Goal: Task Accomplishment & Management: Manage account settings

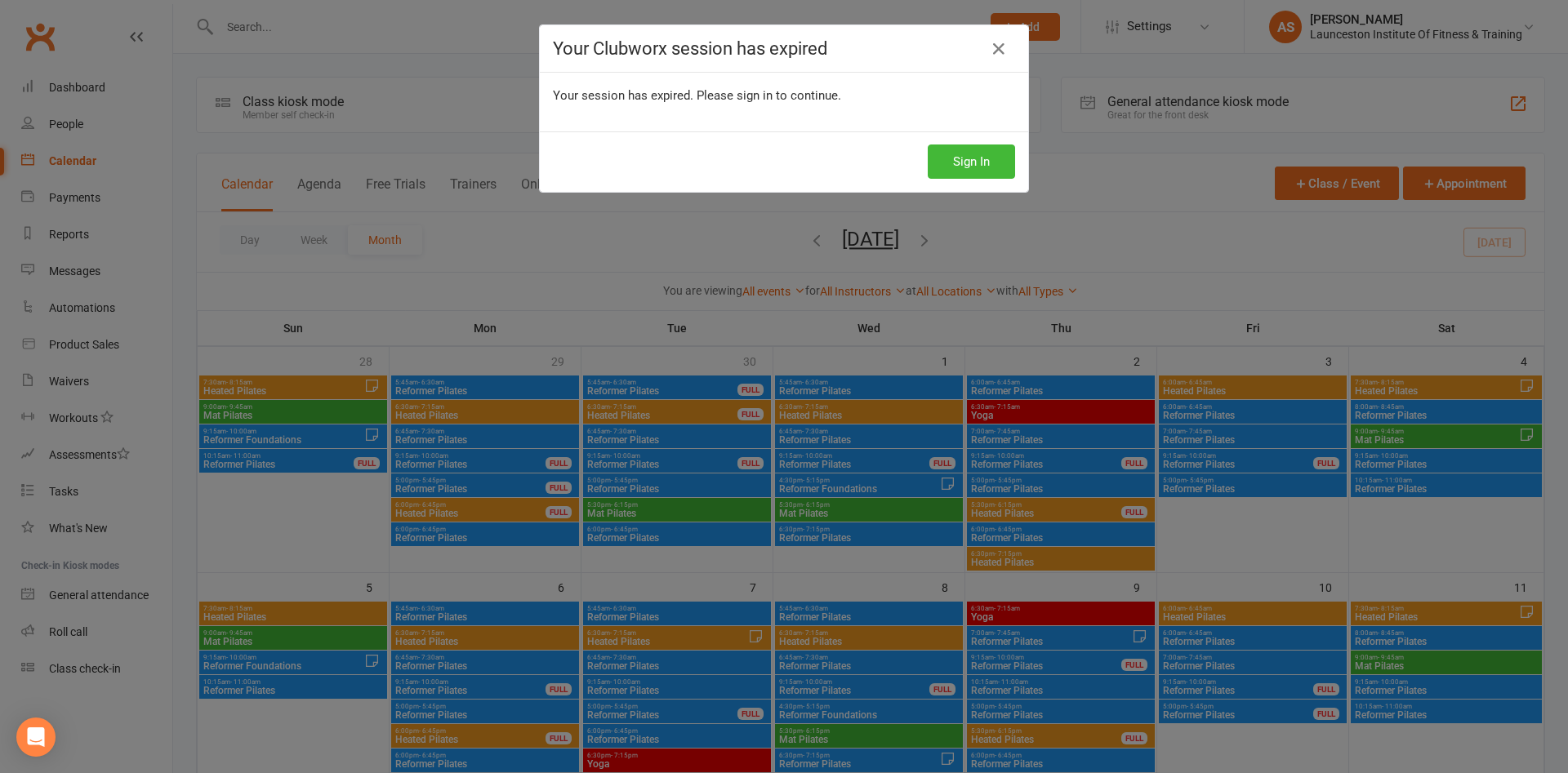
scroll to position [583, 0]
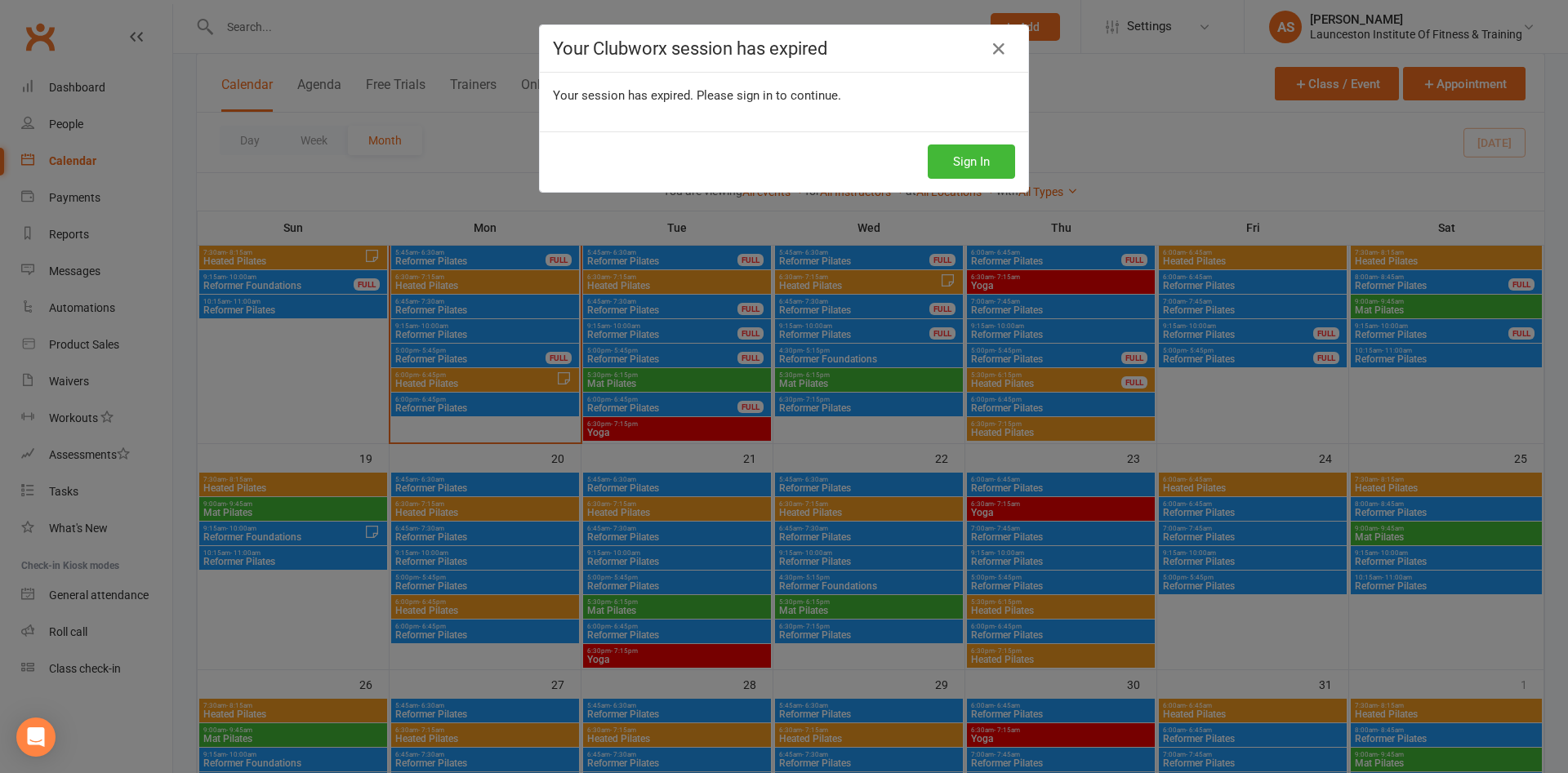
click at [1020, 178] on div "Sign In" at bounding box center [784, 162] width 489 height 61
click at [972, 162] on button "Sign In" at bounding box center [971, 161] width 87 height 34
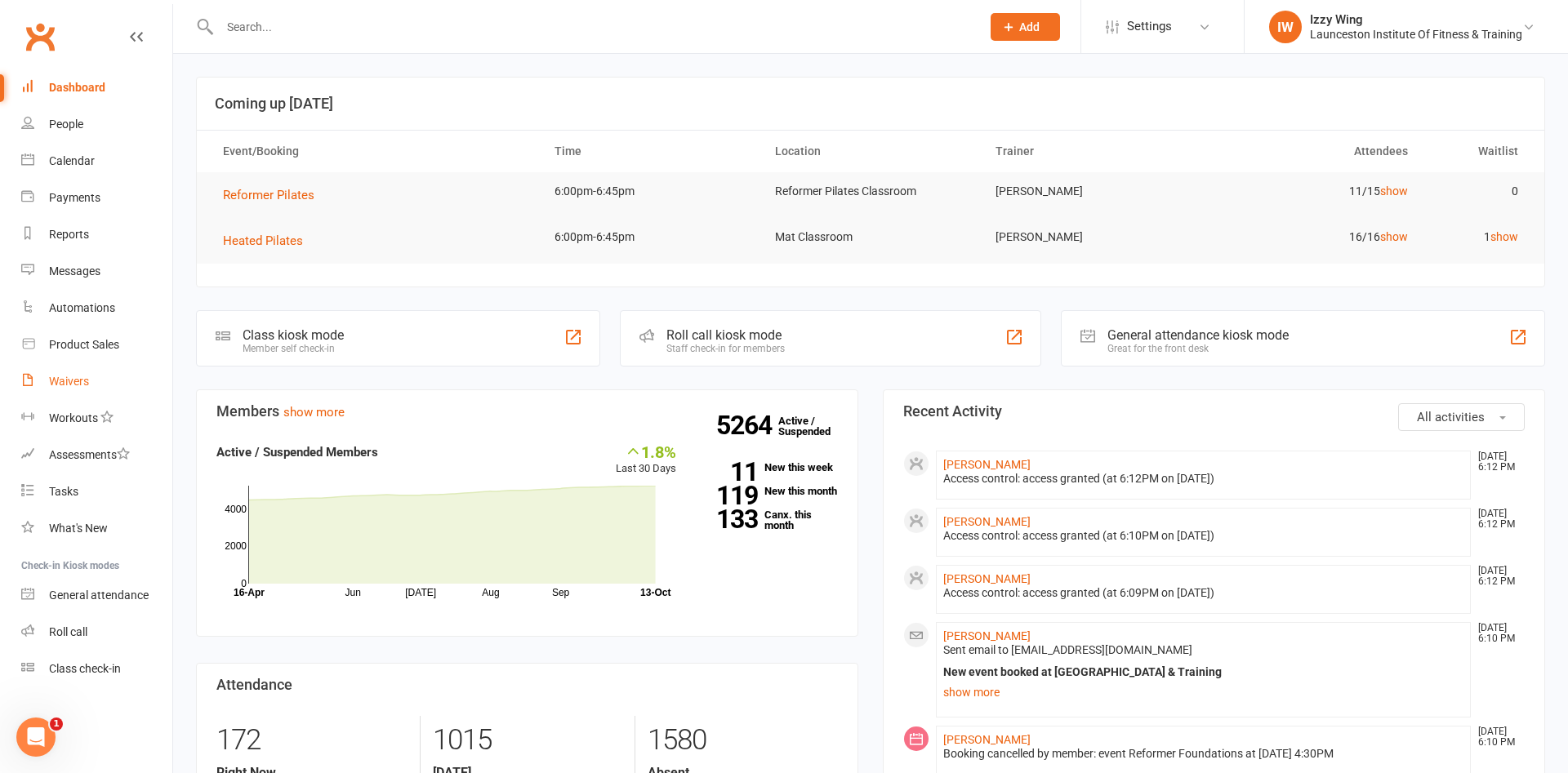
click at [40, 384] on link "Waivers" at bounding box center [96, 382] width 151 height 37
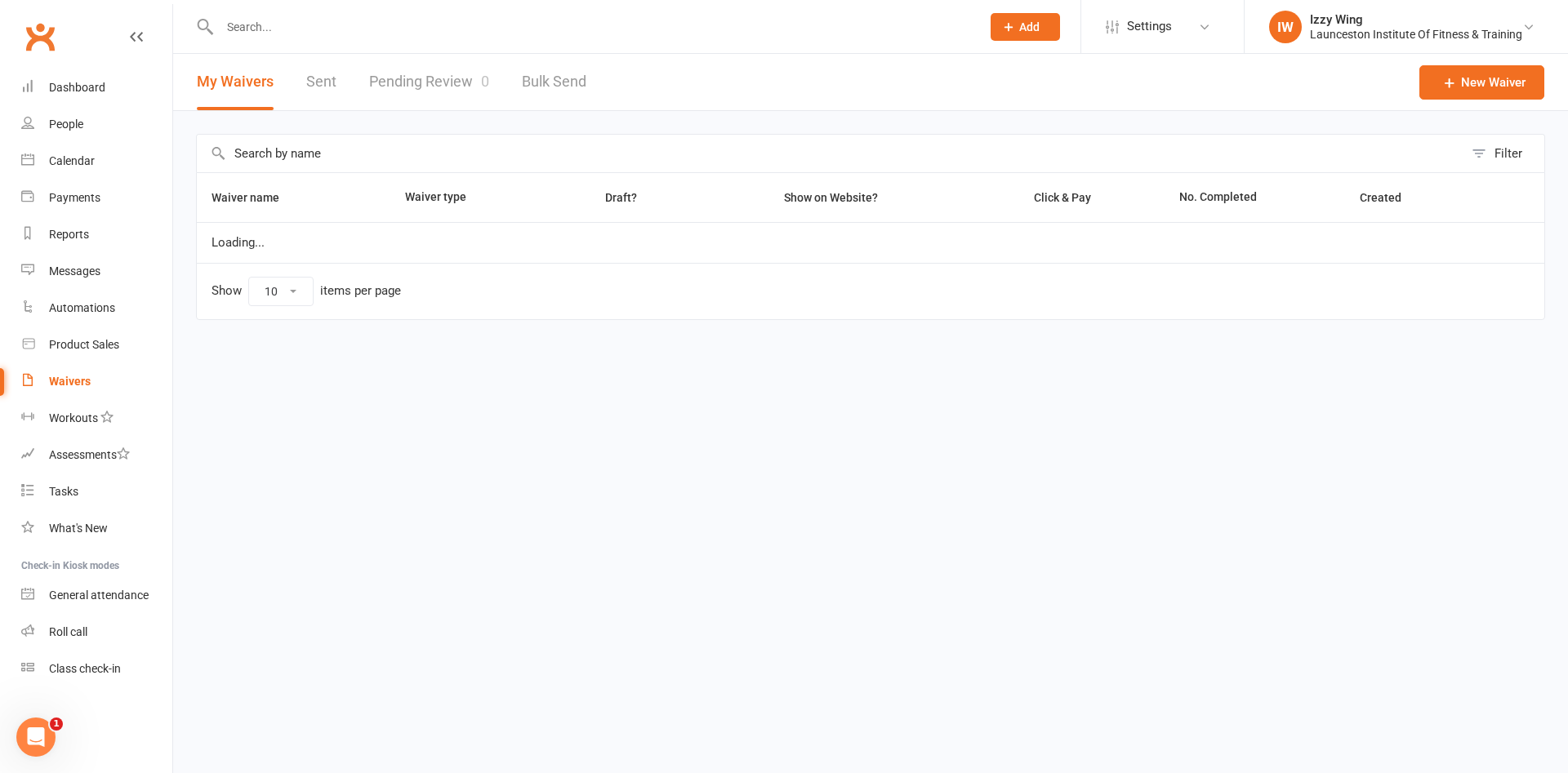
select select "100"
click at [453, 79] on link "Pending Review 0" at bounding box center [429, 82] width 120 height 56
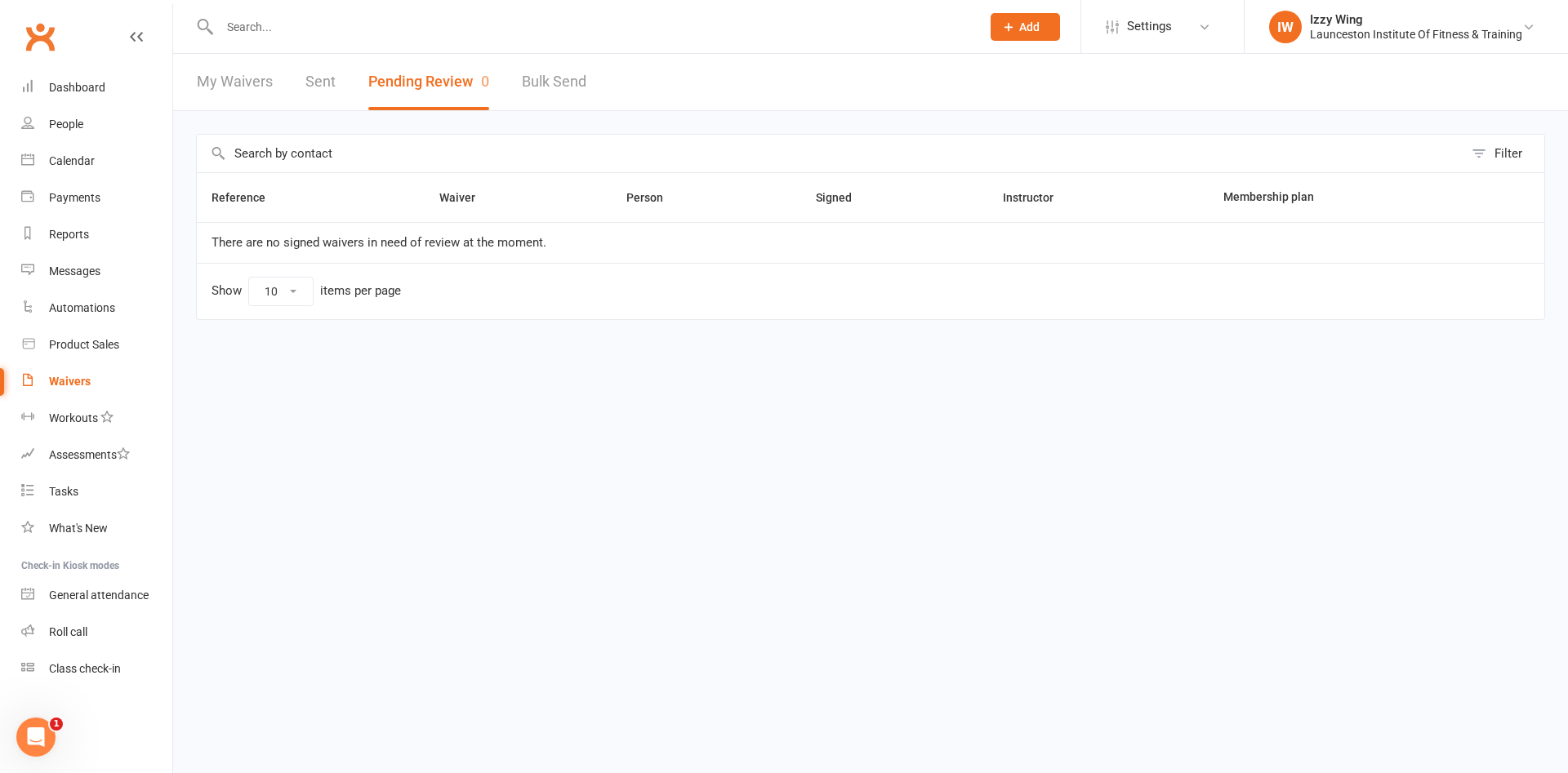
click at [243, 80] on link "My Waivers" at bounding box center [234, 82] width 76 height 56
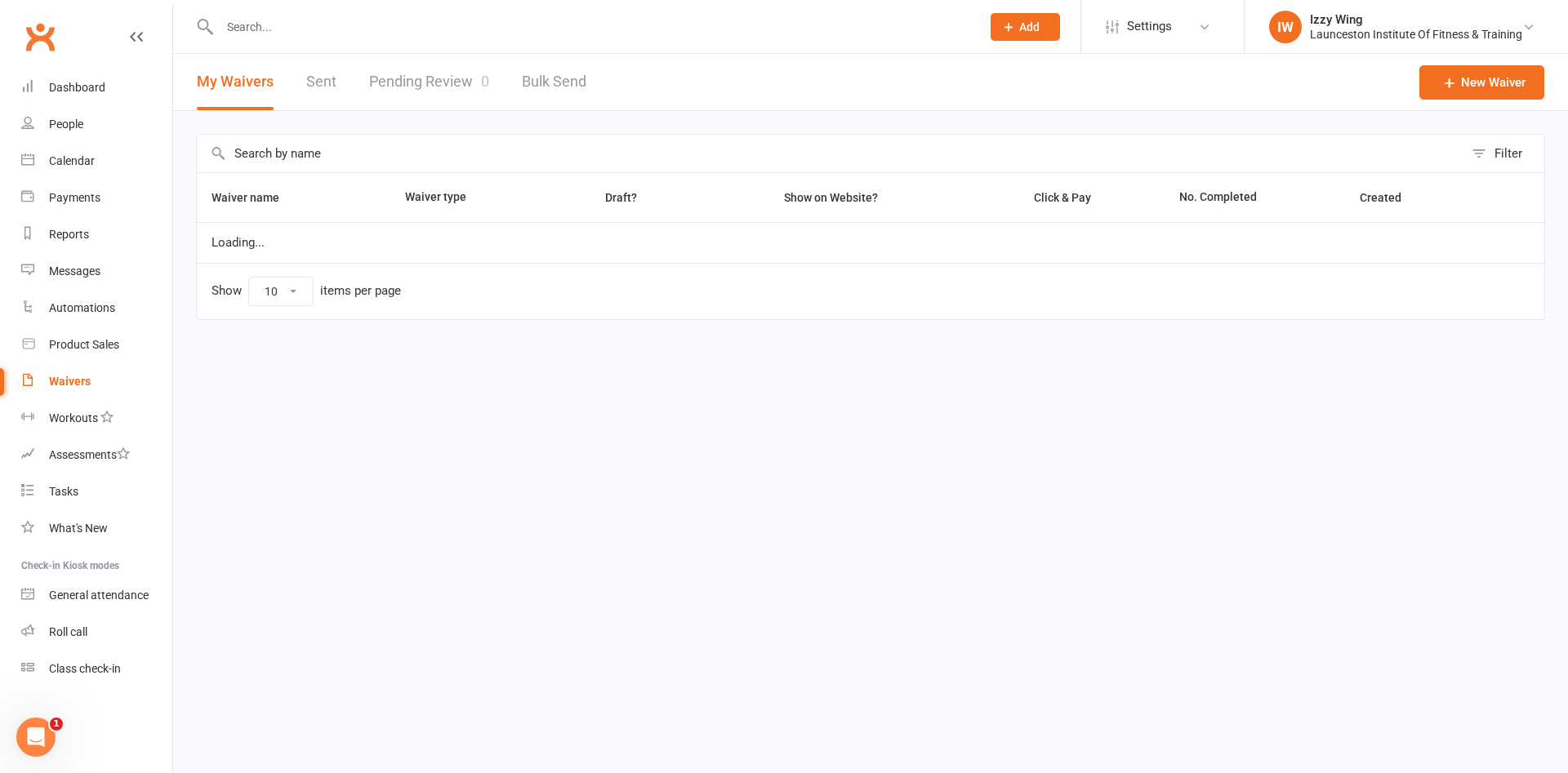
select select "100"
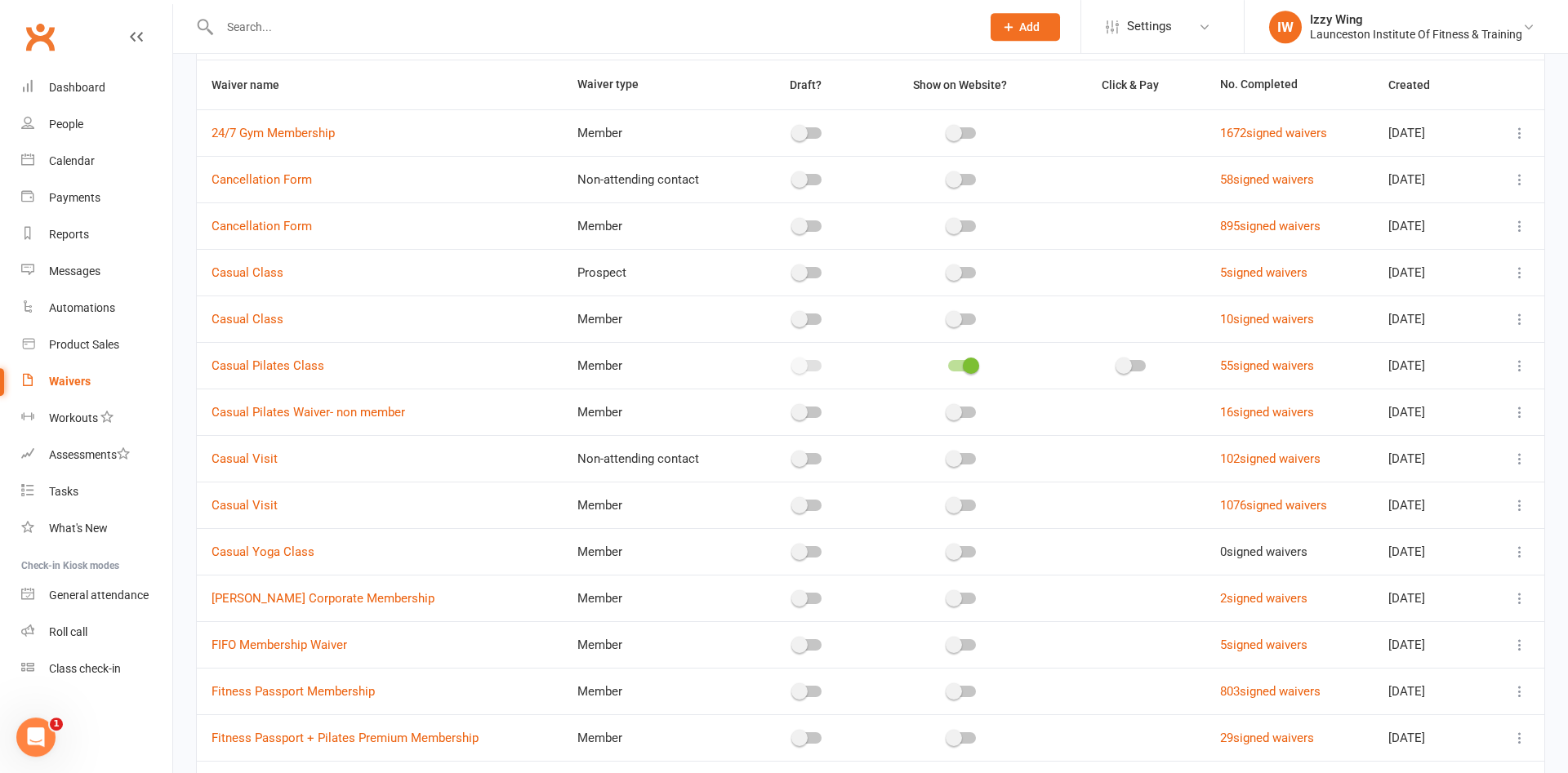
scroll to position [35, 0]
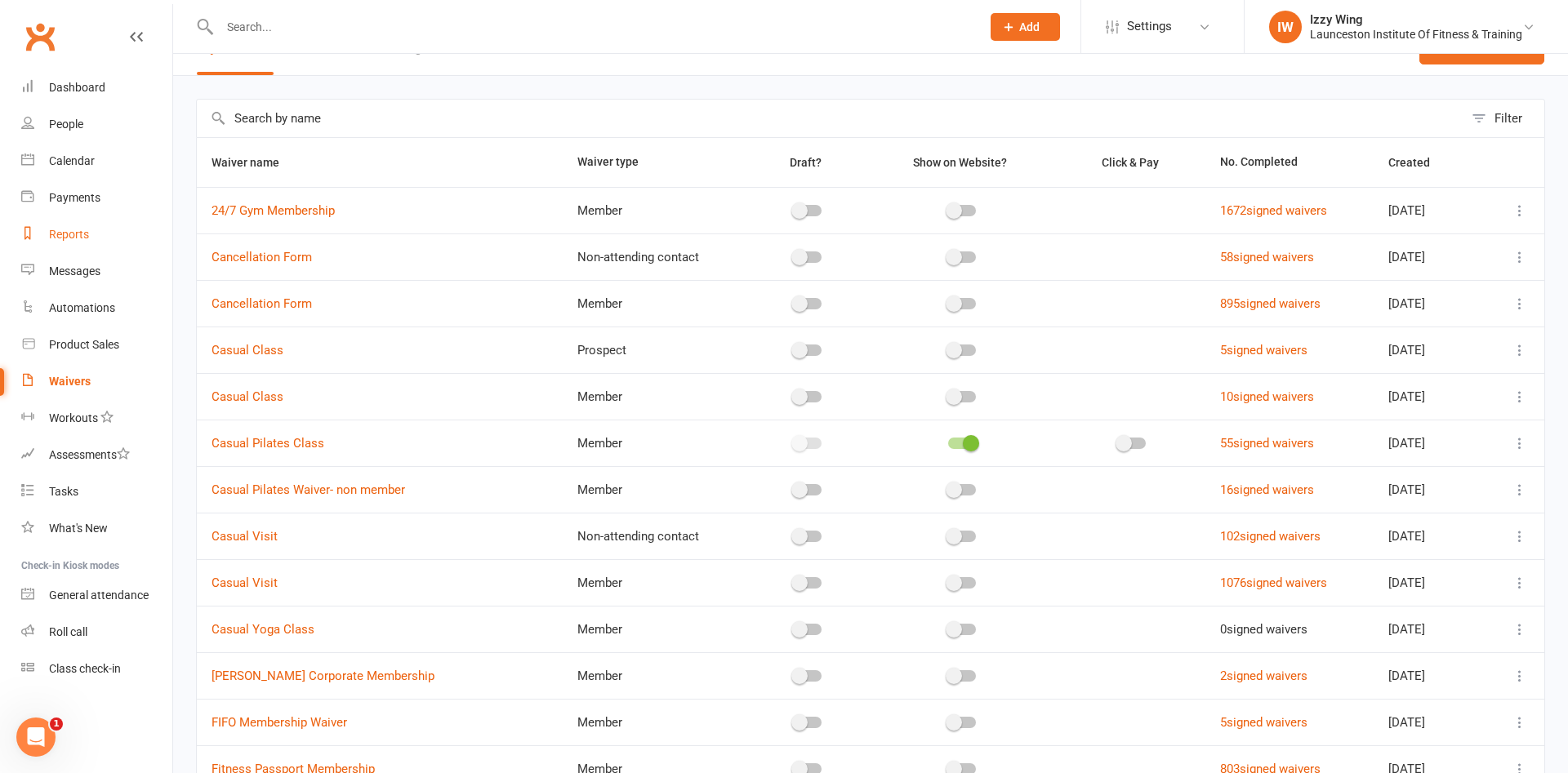
click at [77, 224] on link "Reports" at bounding box center [96, 235] width 151 height 37
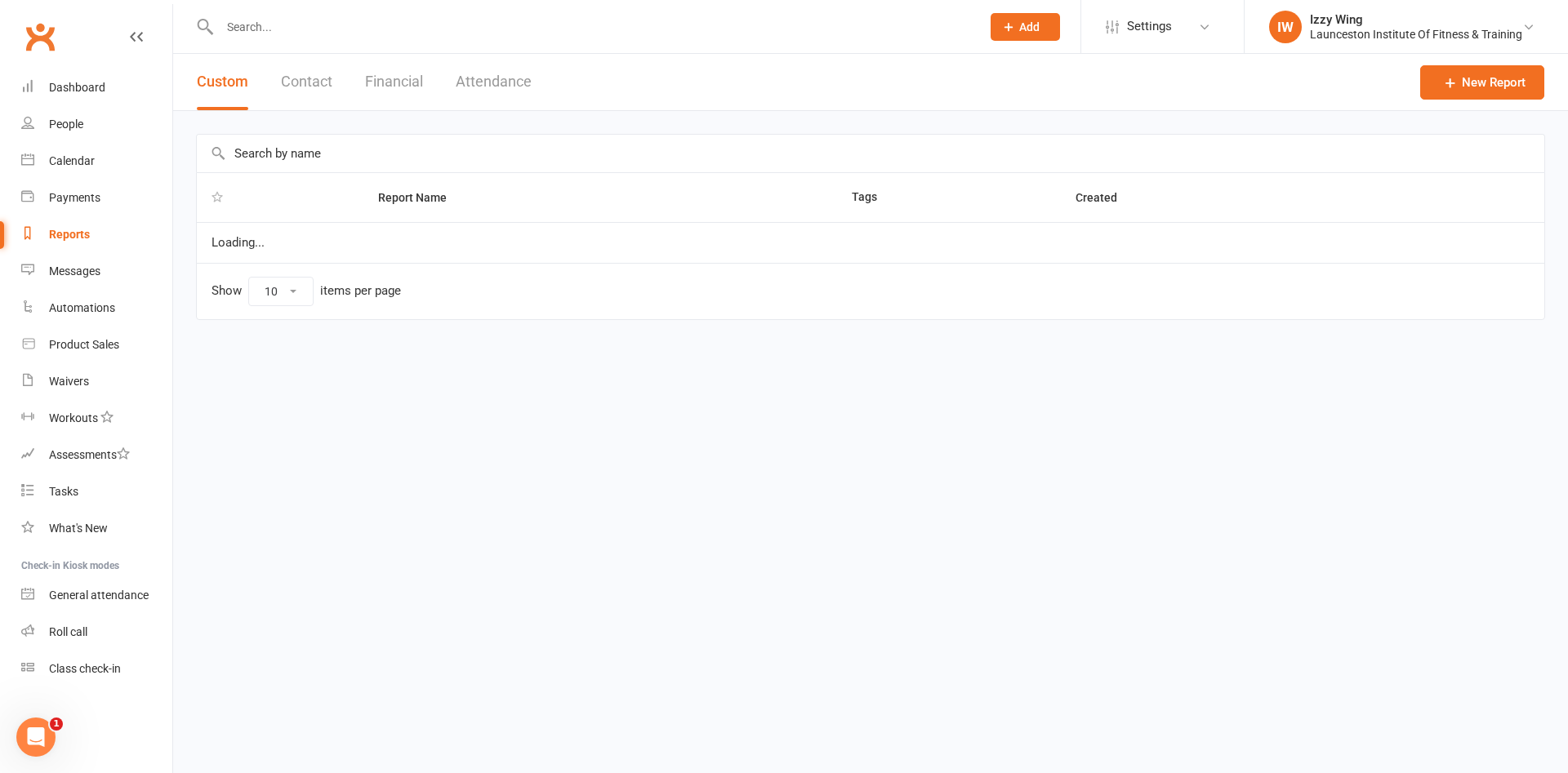
select select "100"
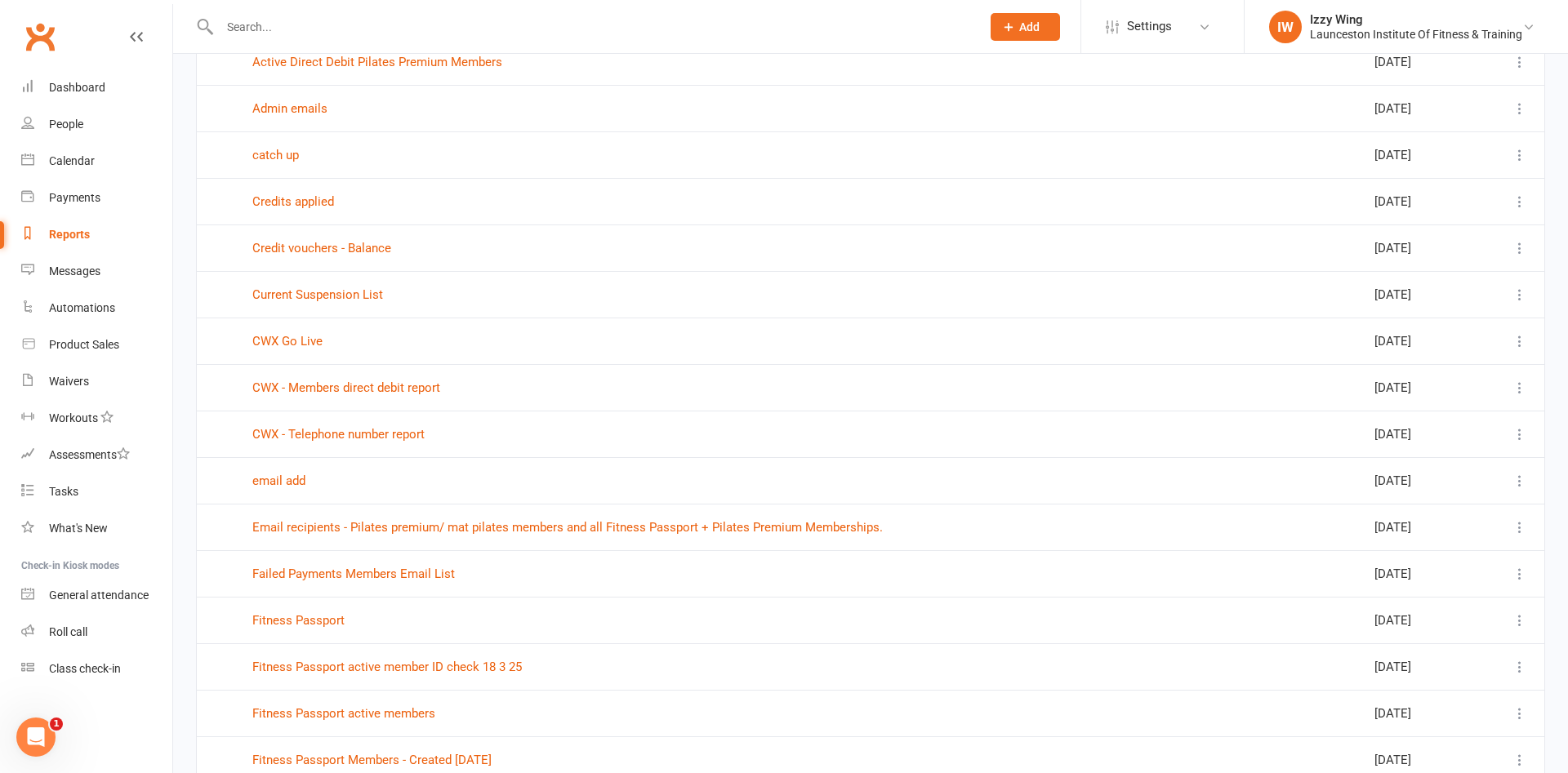
scroll to position [499, 0]
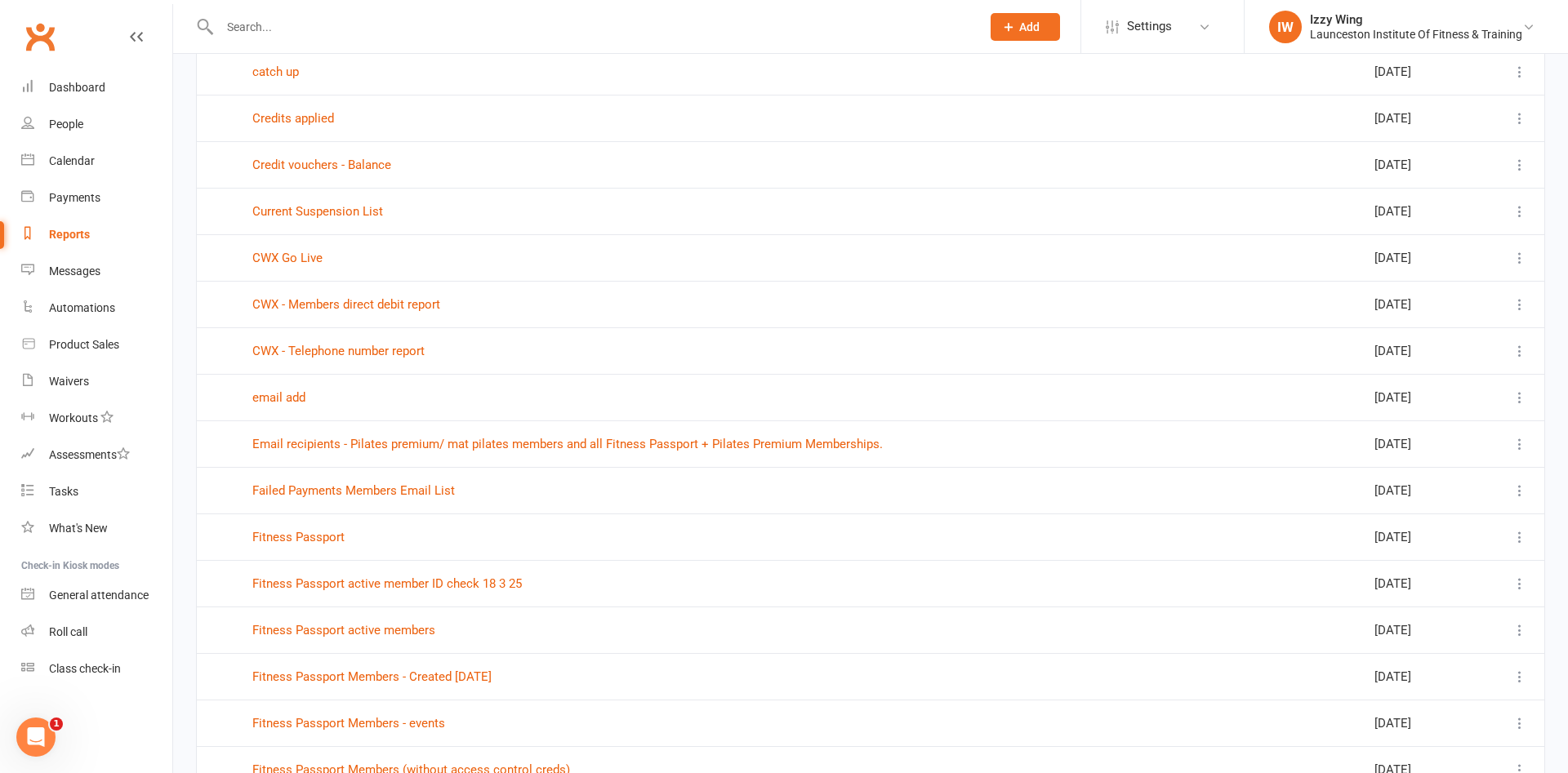
click at [329, 16] on input "text" at bounding box center [592, 27] width 754 height 23
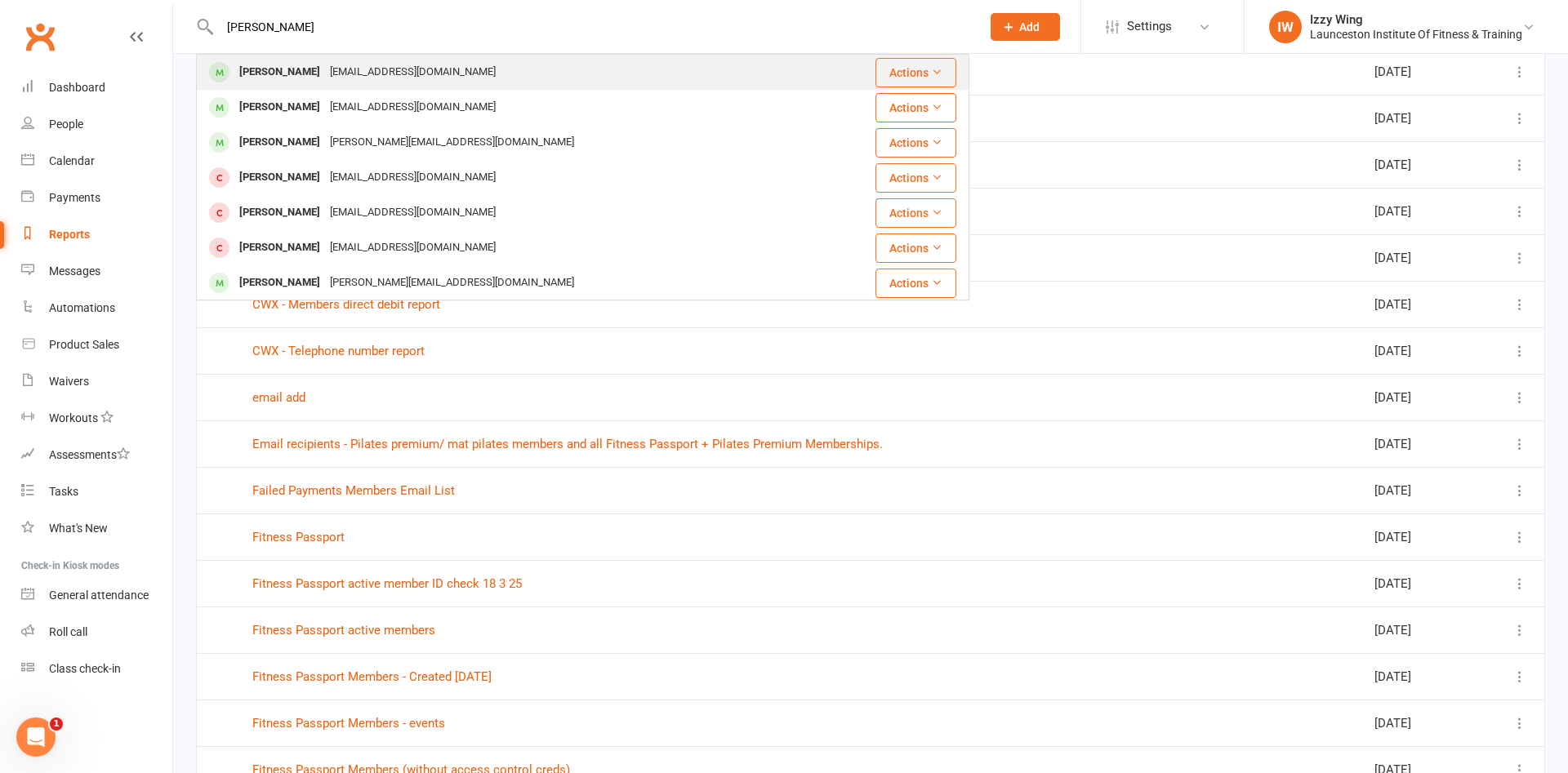
type input "[PERSON_NAME]"
click at [360, 85] on div "[PERSON_NAME] [EMAIL_ADDRESS][DOMAIN_NAME]" at bounding box center [518, 72] width 641 height 33
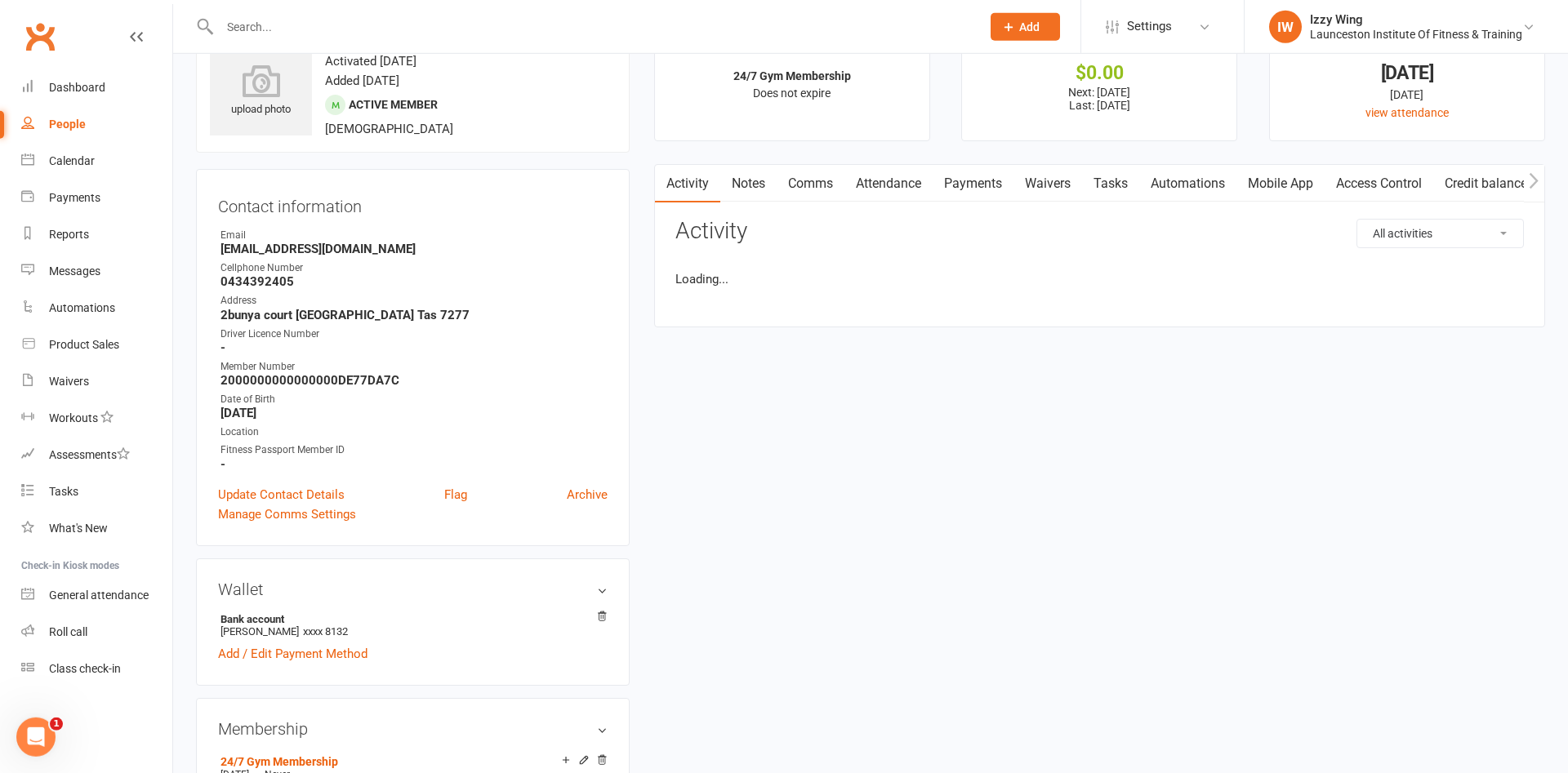
scroll to position [84, 0]
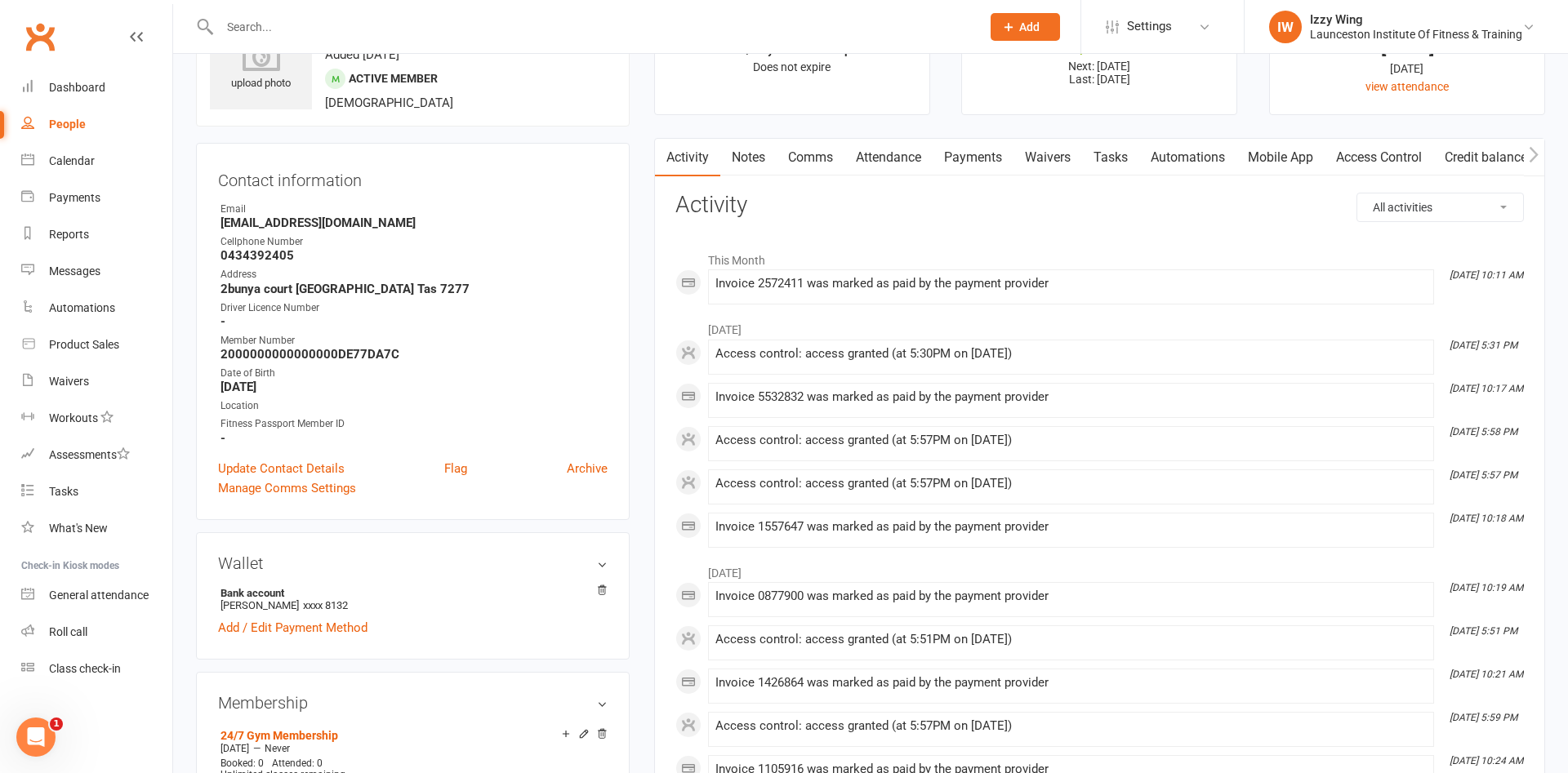
click at [981, 165] on link "Payments" at bounding box center [973, 157] width 81 height 38
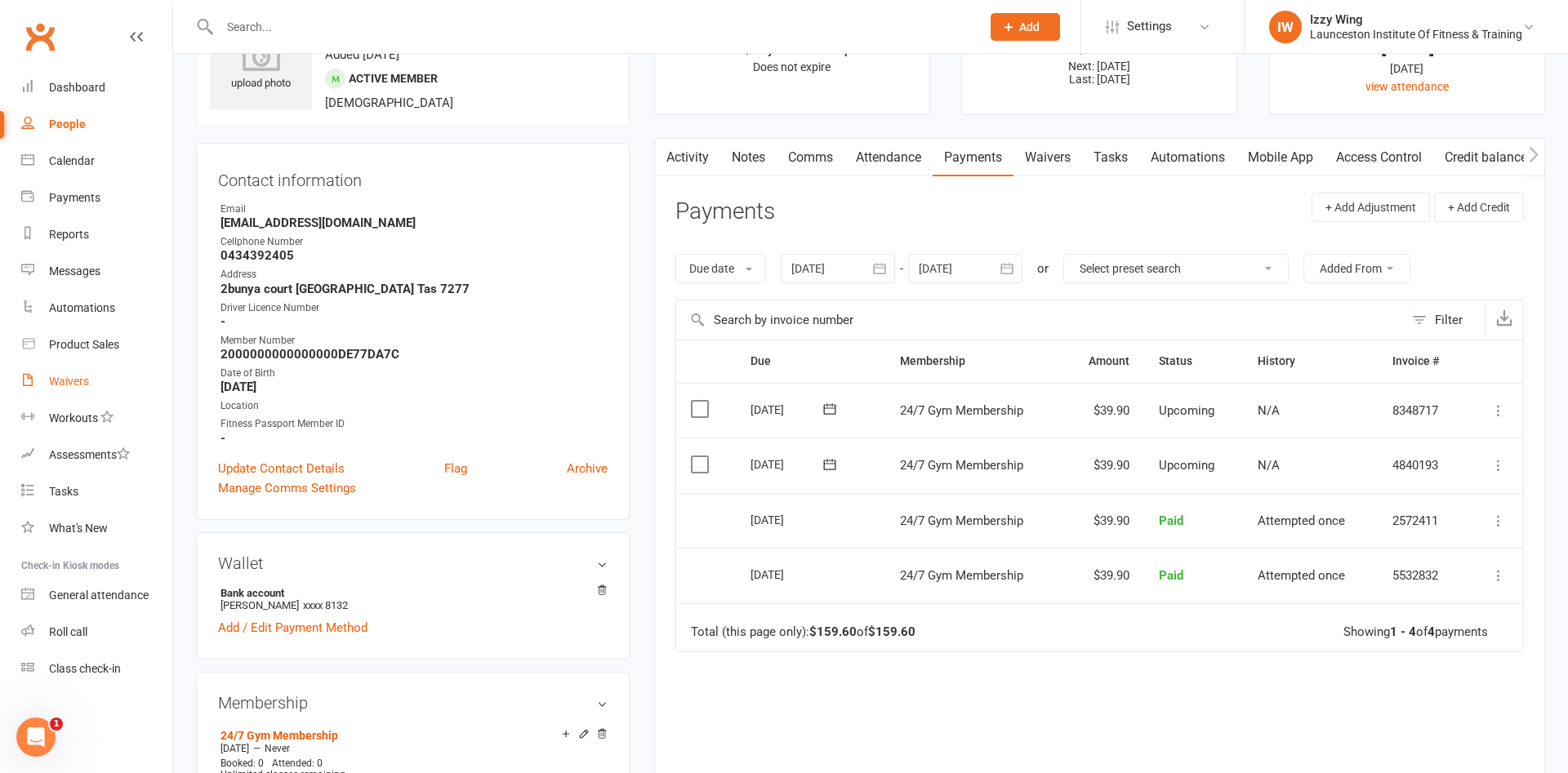
click at [96, 379] on link "Waivers" at bounding box center [96, 382] width 151 height 37
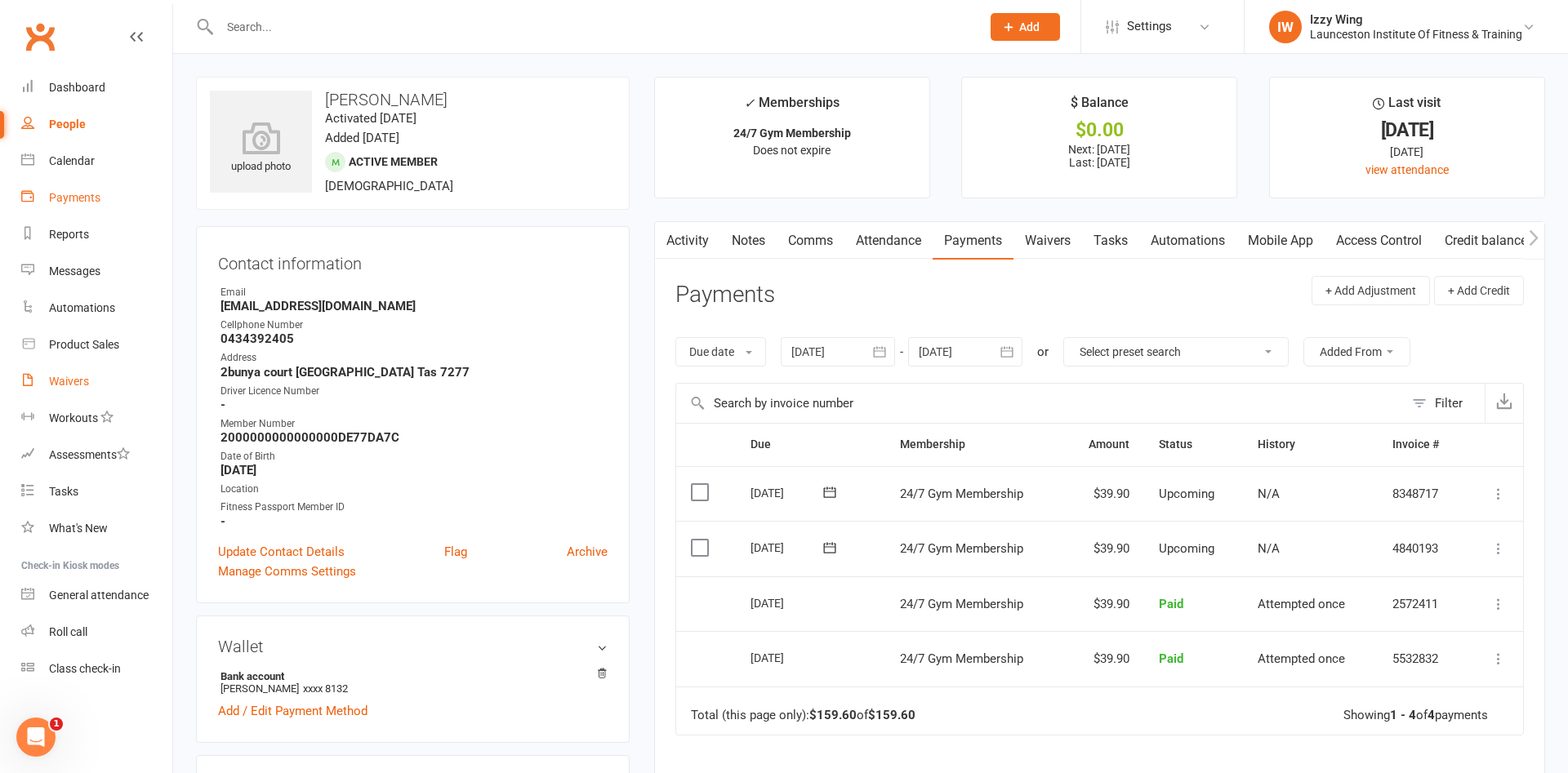
select select "100"
